Goal: Task Accomplishment & Management: Use online tool/utility

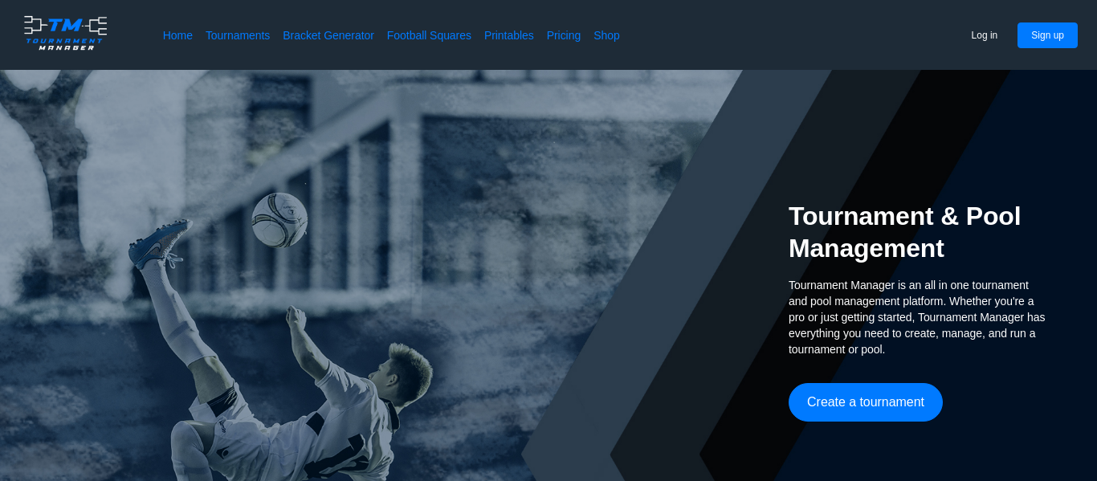
click at [836, 424] on div "Tournament & Pool Management Tournament Manager is an all in one tournament and…" at bounding box center [917, 311] width 257 height 482
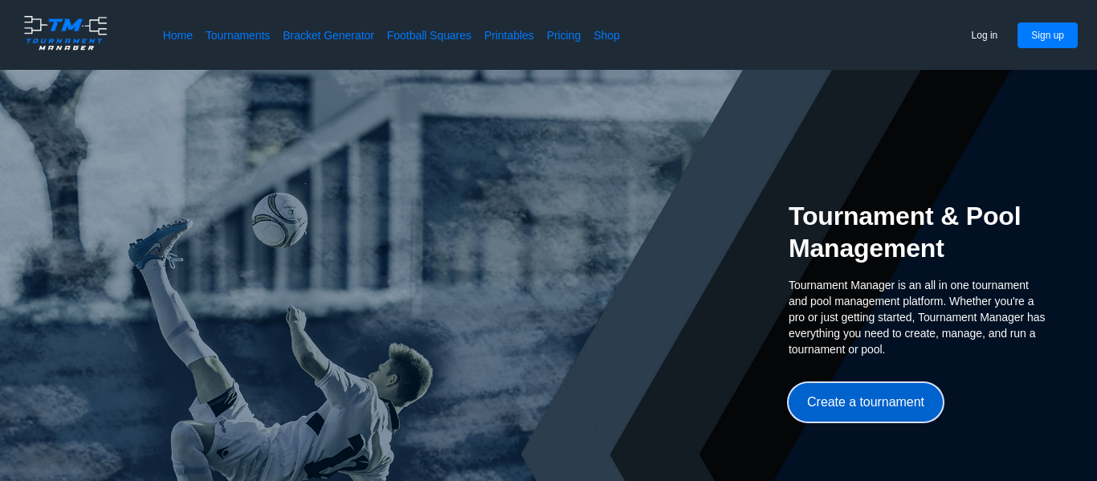
click at [845, 414] on button "Create a tournament" at bounding box center [866, 402] width 154 height 39
